Goal: Task Accomplishment & Management: Manage account settings

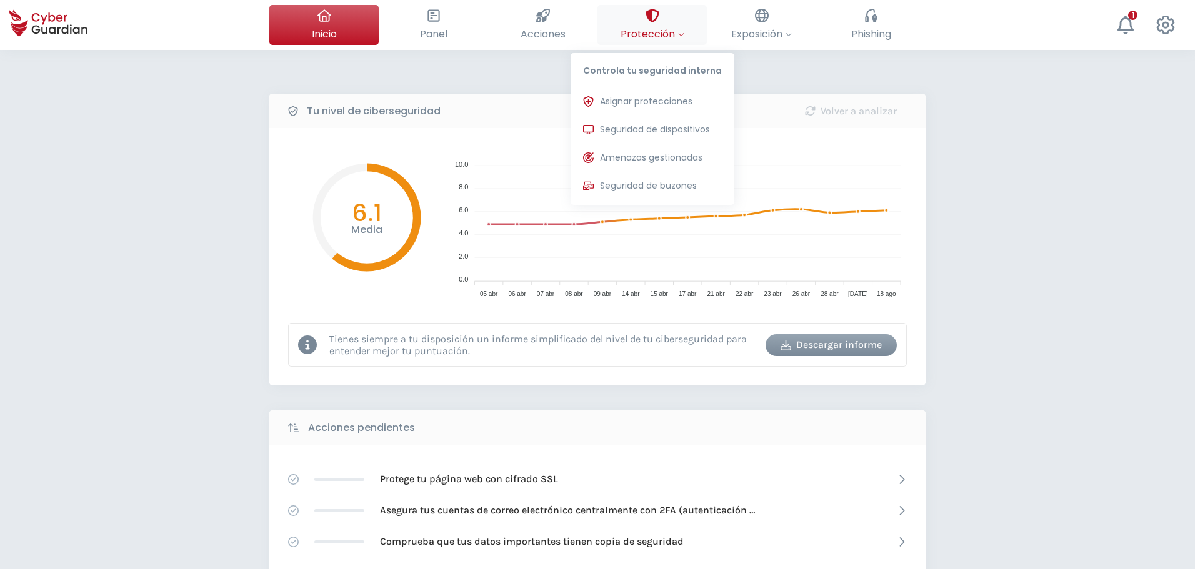
click at [638, 31] on span "Protección" at bounding box center [653, 34] width 64 height 16
click at [612, 127] on span "Seguridad de dispositivos" at bounding box center [655, 129] width 110 height 13
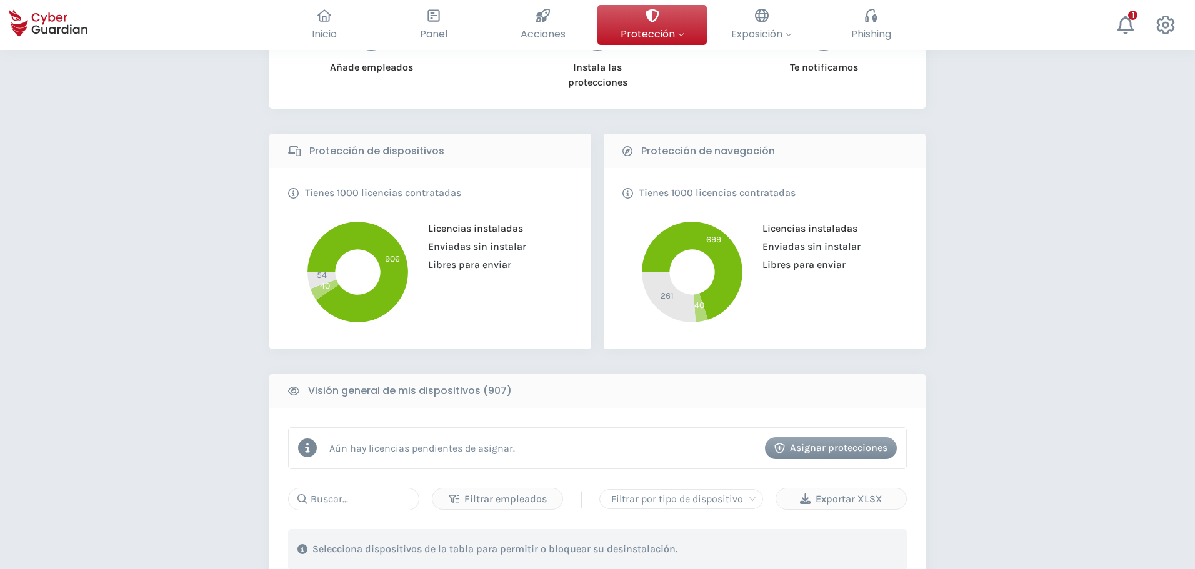
scroll to position [375, 0]
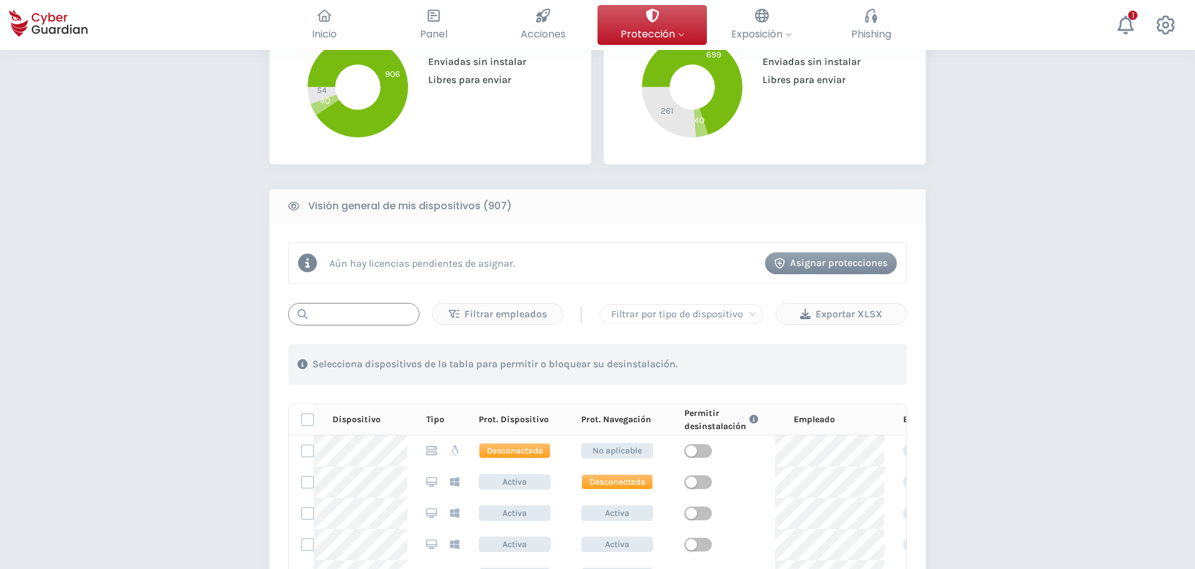
click at [319, 314] on input "text" at bounding box center [353, 314] width 131 height 22
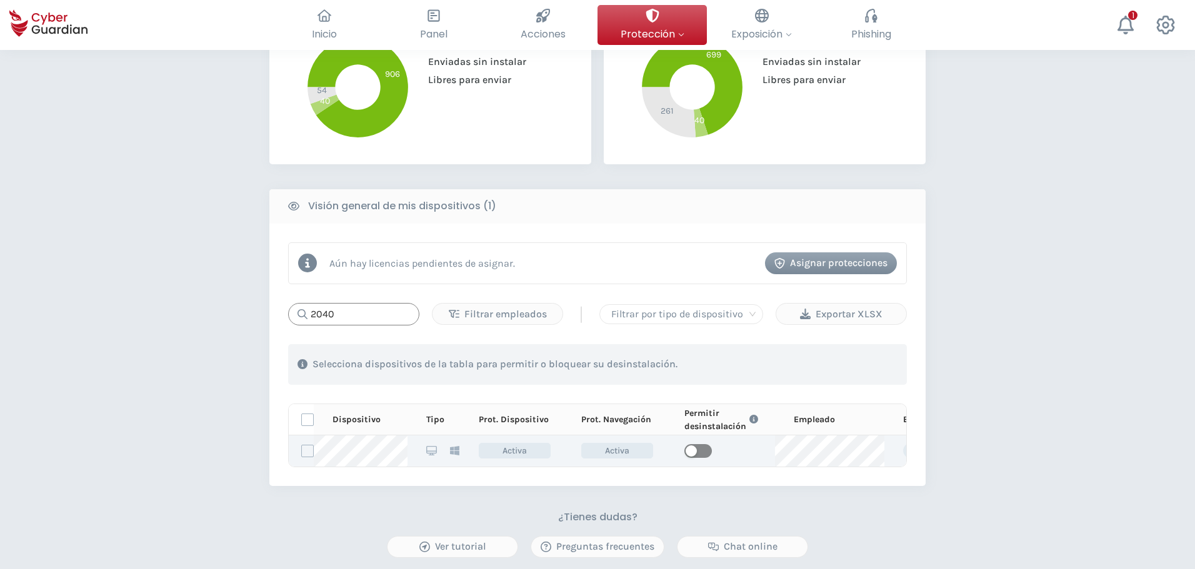
type input "2040"
click at [696, 452] on button "button" at bounding box center [697, 451] width 27 height 14
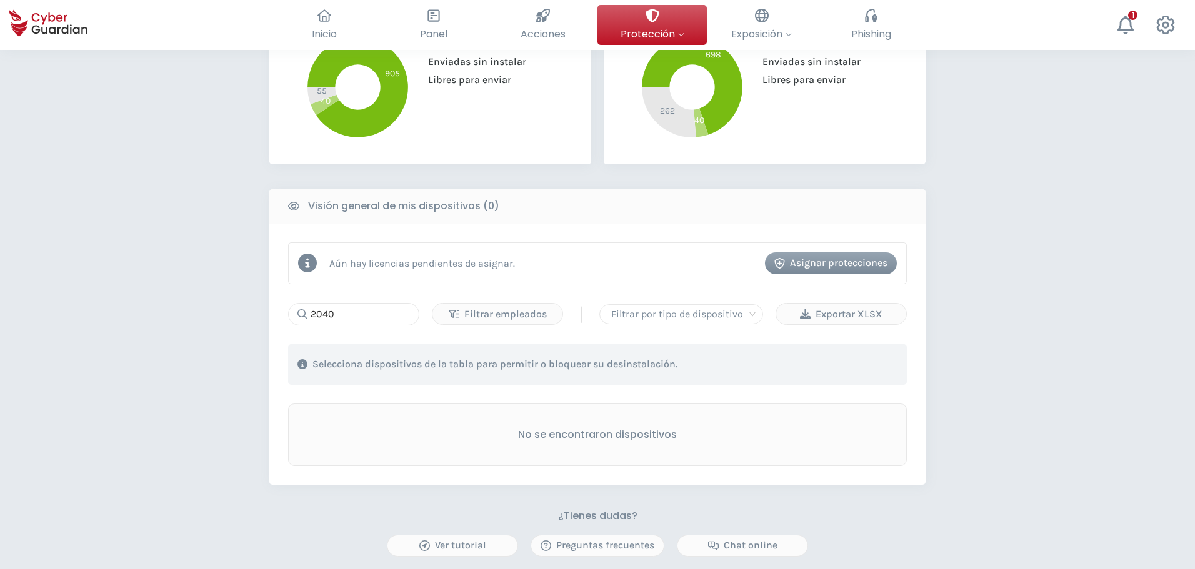
click at [421, 409] on div "No se encontraron dispositivos" at bounding box center [597, 435] width 619 height 62
drag, startPoint x: 279, startPoint y: 291, endPoint x: 276, endPoint y: 251, distance: 40.7
